Goal: Task Accomplishment & Management: Manage account settings

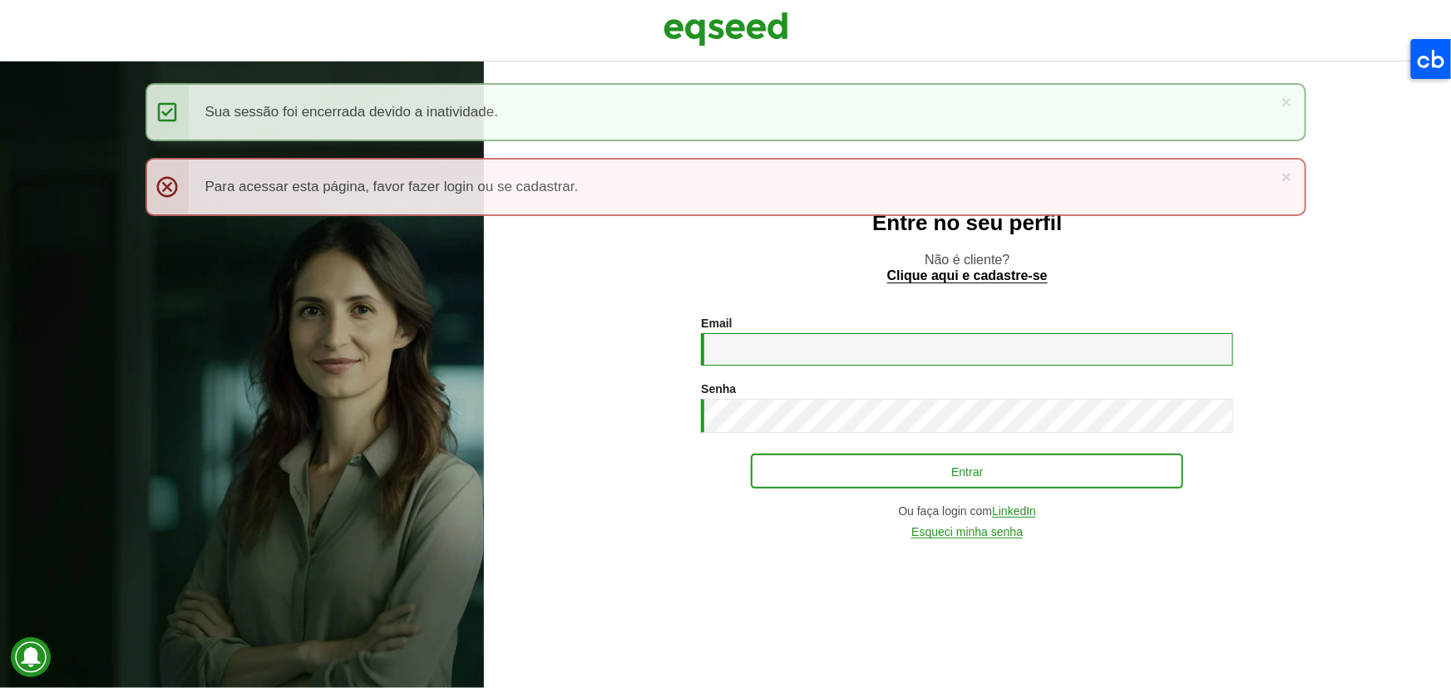
type input "**********"
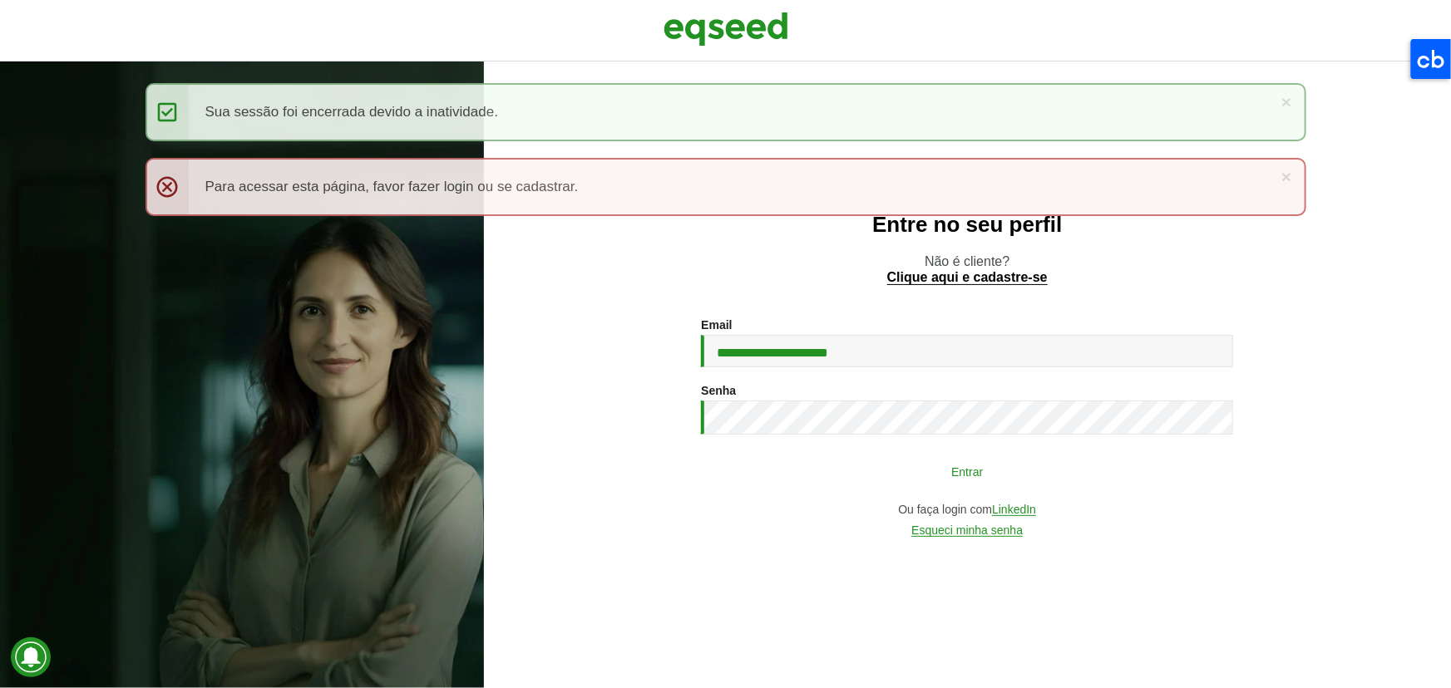
click at [861, 465] on button "Entrar" at bounding box center [967, 472] width 432 height 32
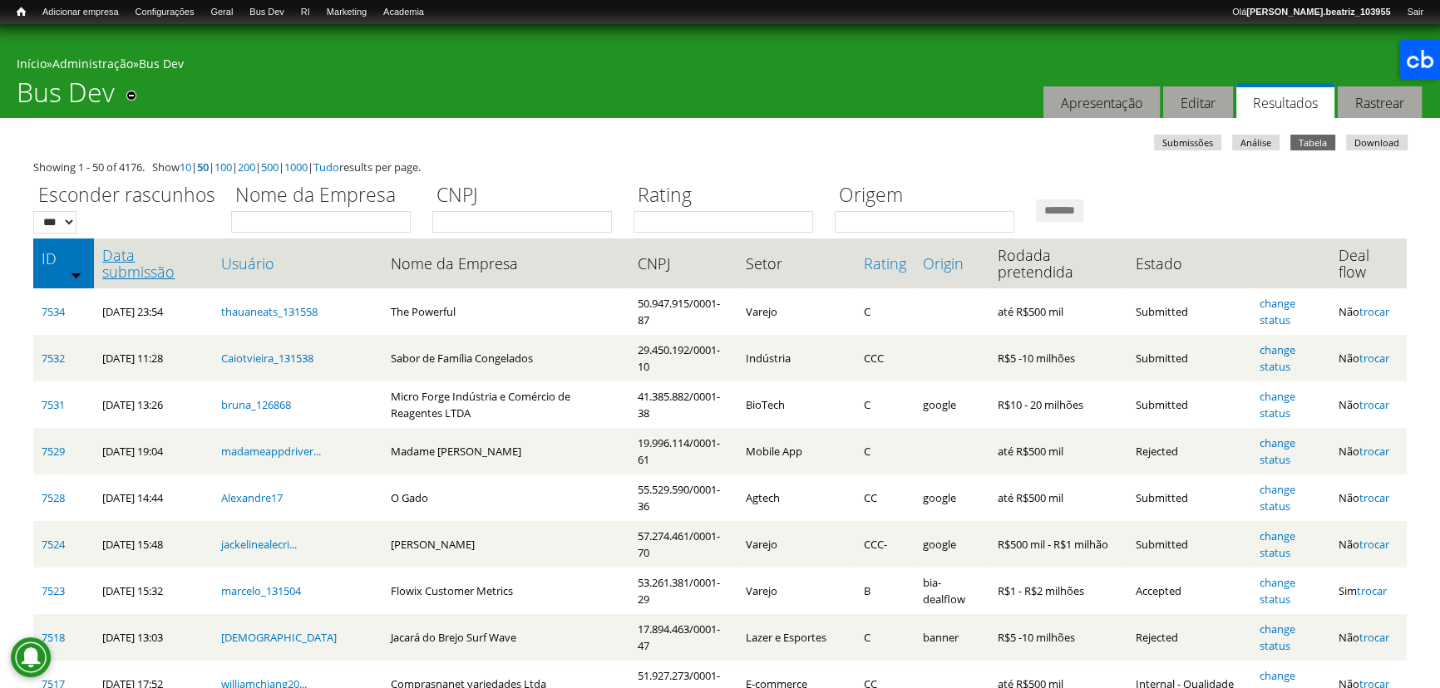
click at [186, 279] on link "Data submissão" at bounding box center [152, 263] width 101 height 33
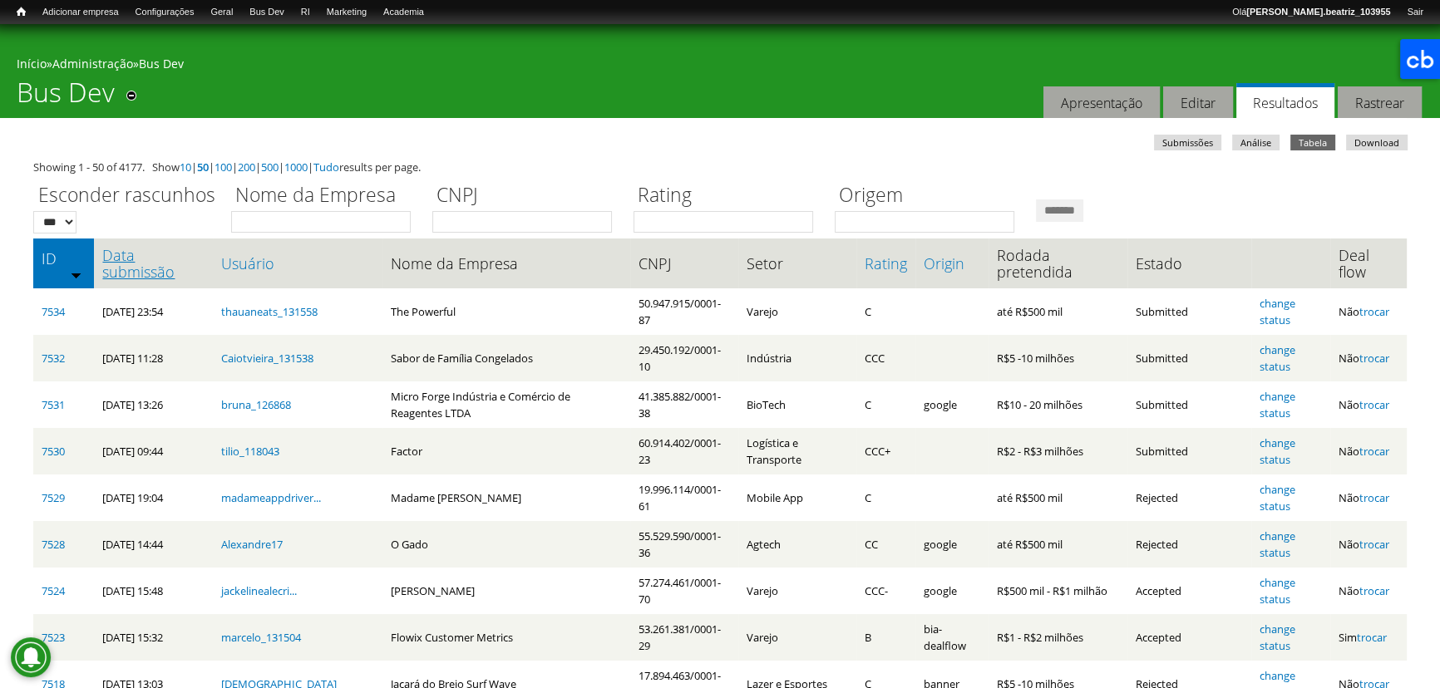
click at [159, 257] on link "Data submissão" at bounding box center [152, 263] width 101 height 33
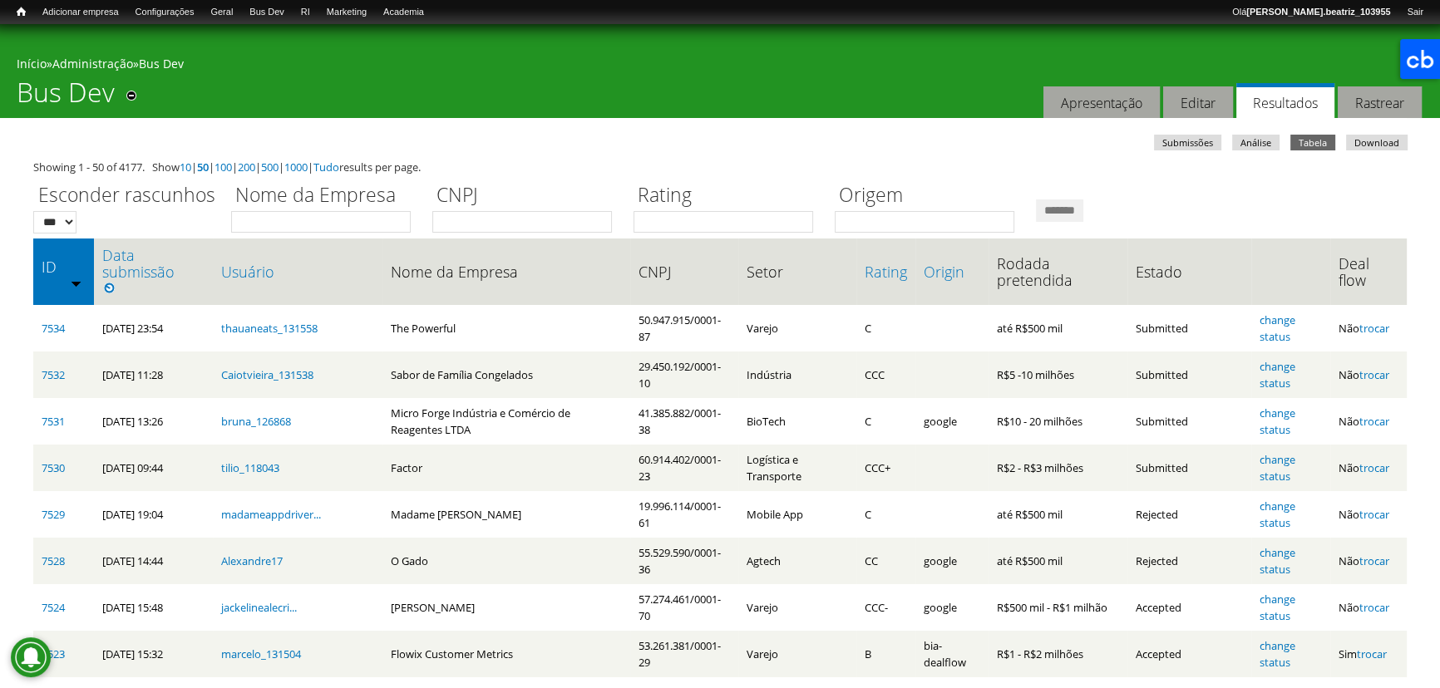
click at [673, 146] on ul "Submissões Análise Tabela (aba ativa) Download" at bounding box center [725, 145] width 1378 height 20
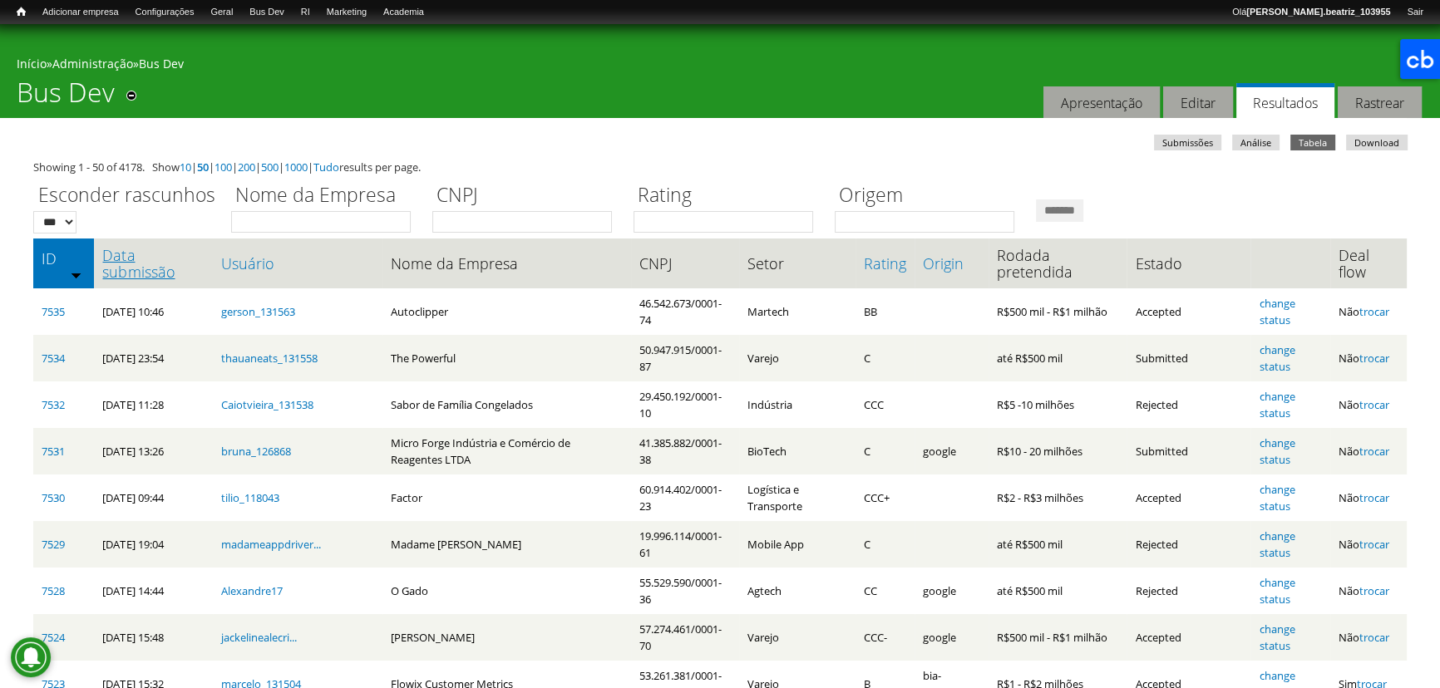
drag, startPoint x: 0, startPoint y: 0, endPoint x: 148, endPoint y: 258, distance: 297.2
click at [148, 258] on link "Data submissão" at bounding box center [152, 263] width 101 height 33
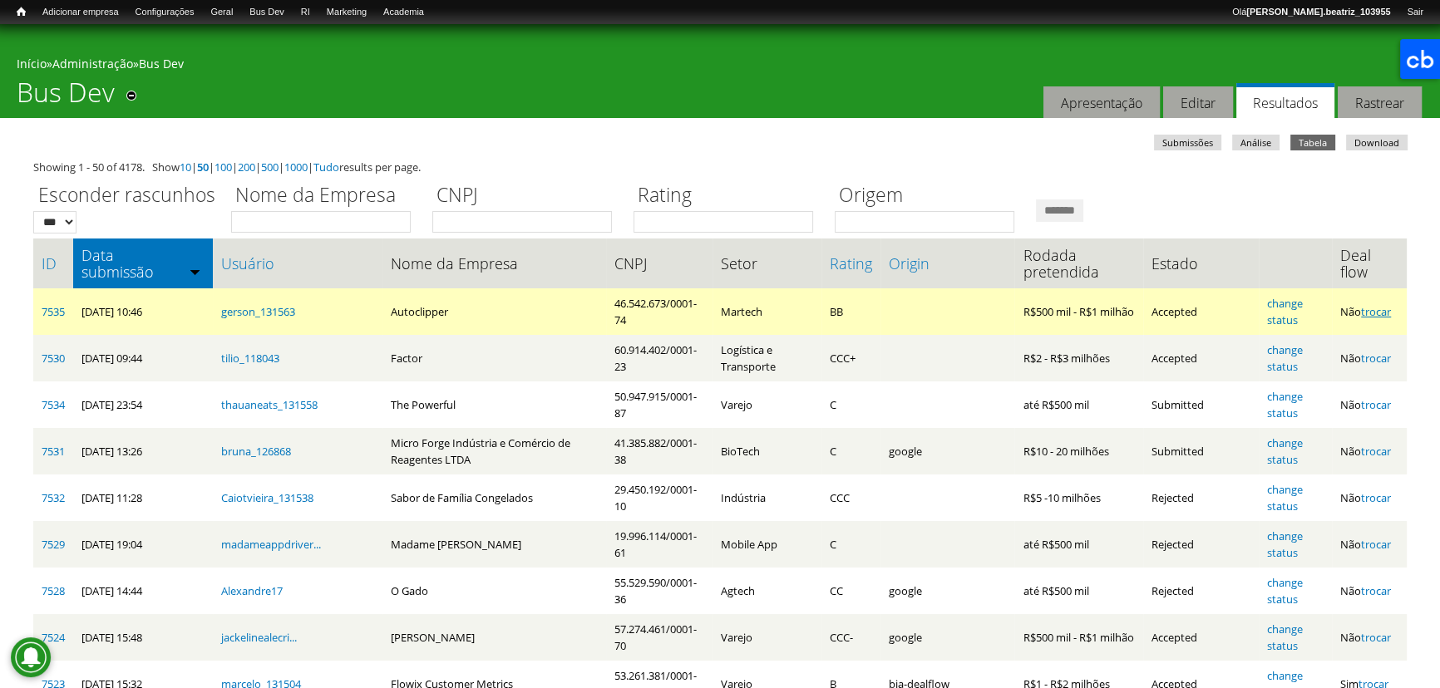
click at [1378, 317] on link "trocar" at bounding box center [1376, 311] width 30 height 15
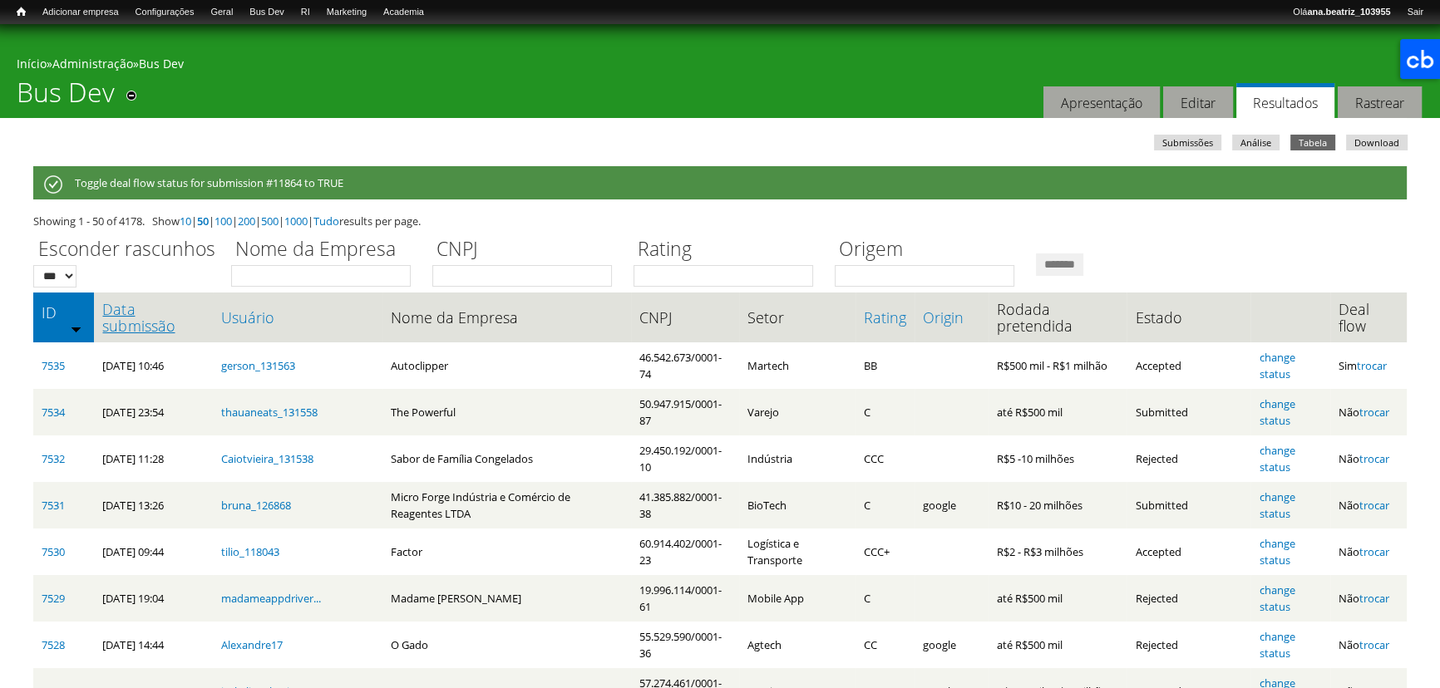
click at [135, 324] on link "Data submissão" at bounding box center [152, 317] width 101 height 33
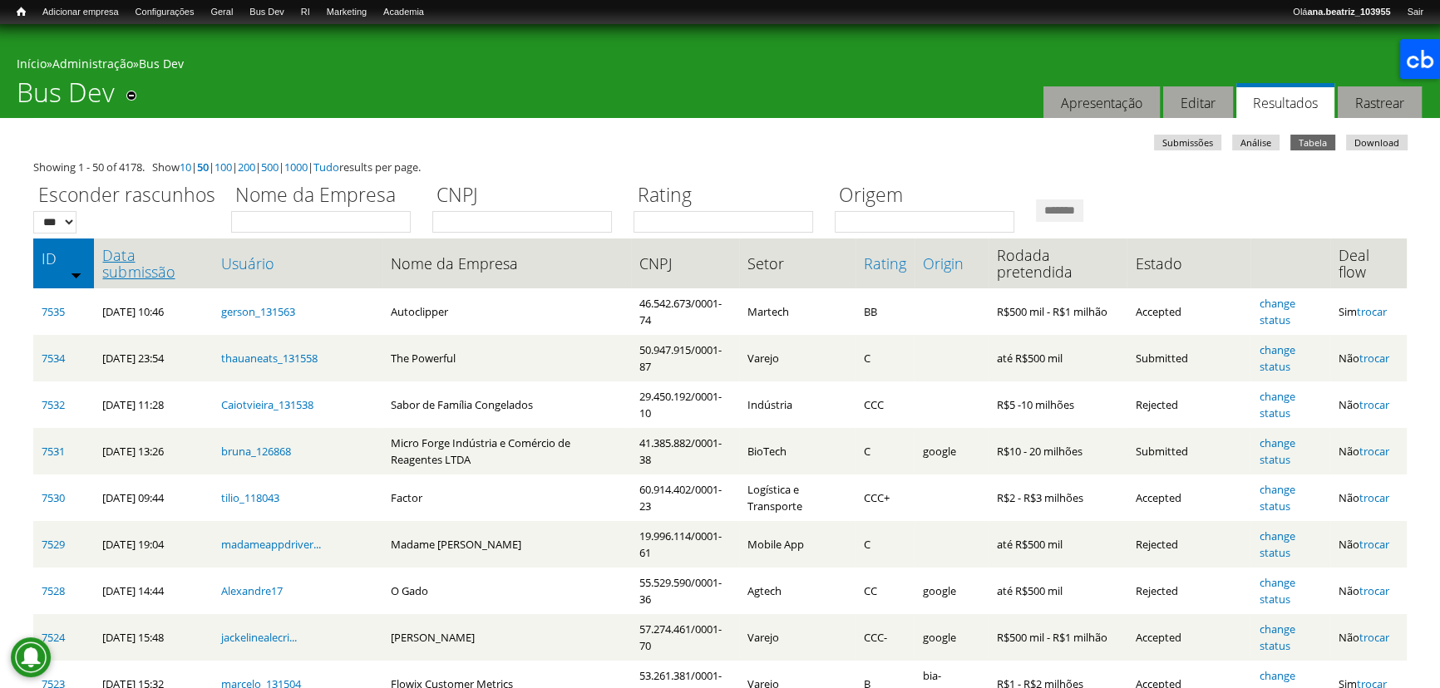
click at [150, 249] on link "Data submissão" at bounding box center [152, 263] width 101 height 33
